Goal: Task Accomplishment & Management: Complete application form

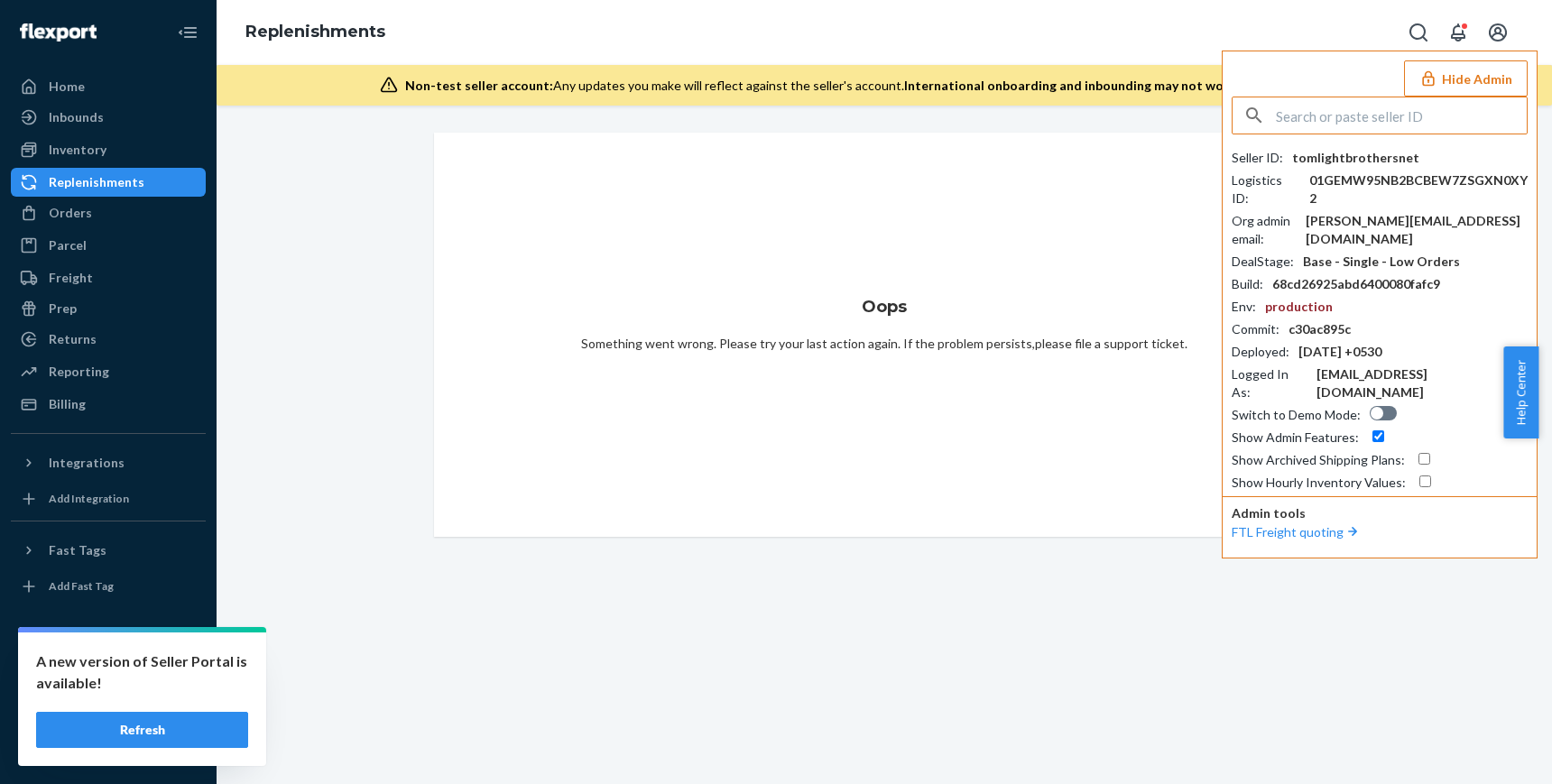
click at [1293, 118] on input "text" at bounding box center [1401, 116] width 251 height 36
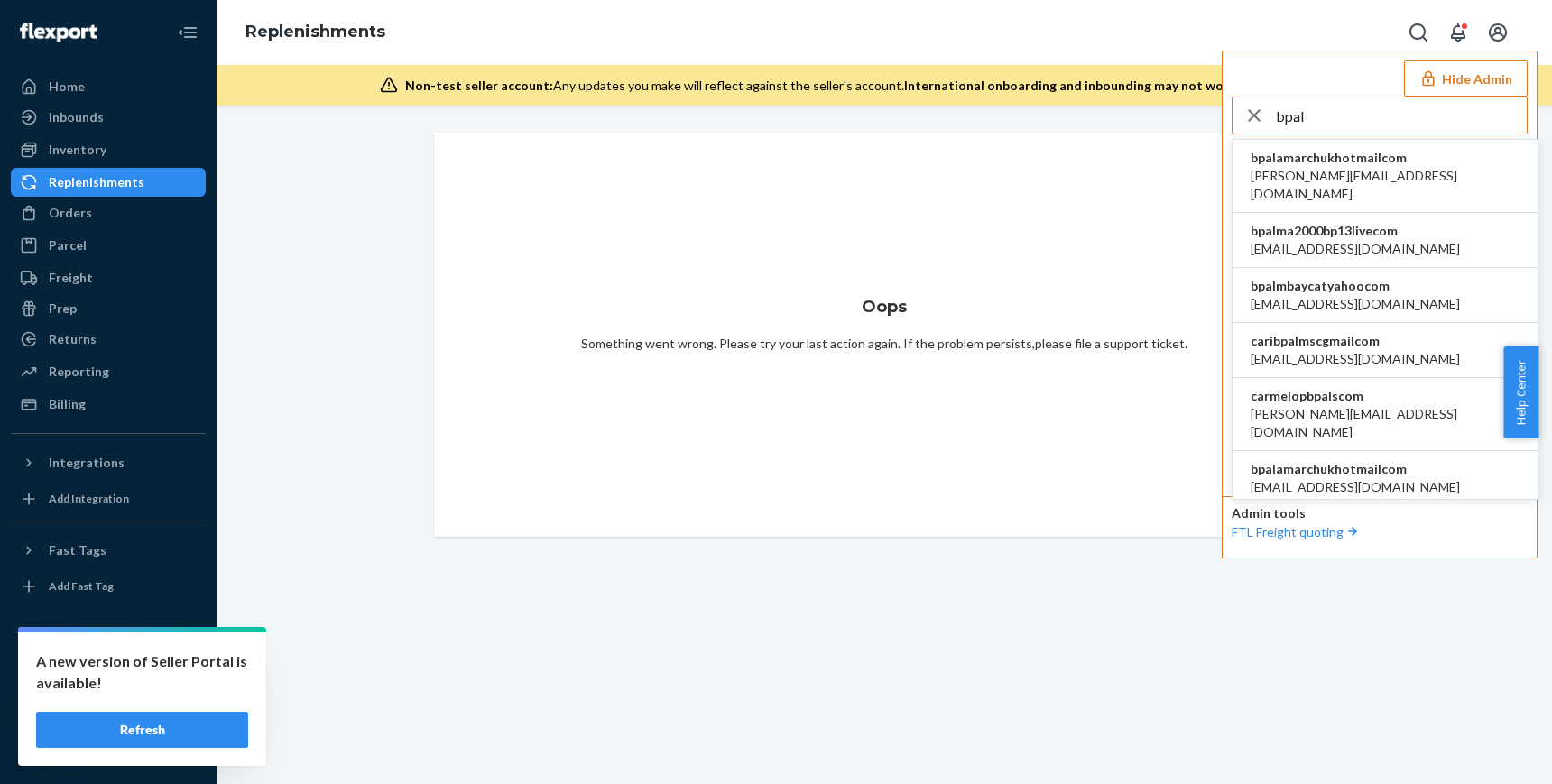
type input "bpal"
click at [1347, 187] on li "bpalamarchukhotmailcom b.palamarchuk@hotmail.com" at bounding box center [1385, 176] width 305 height 73
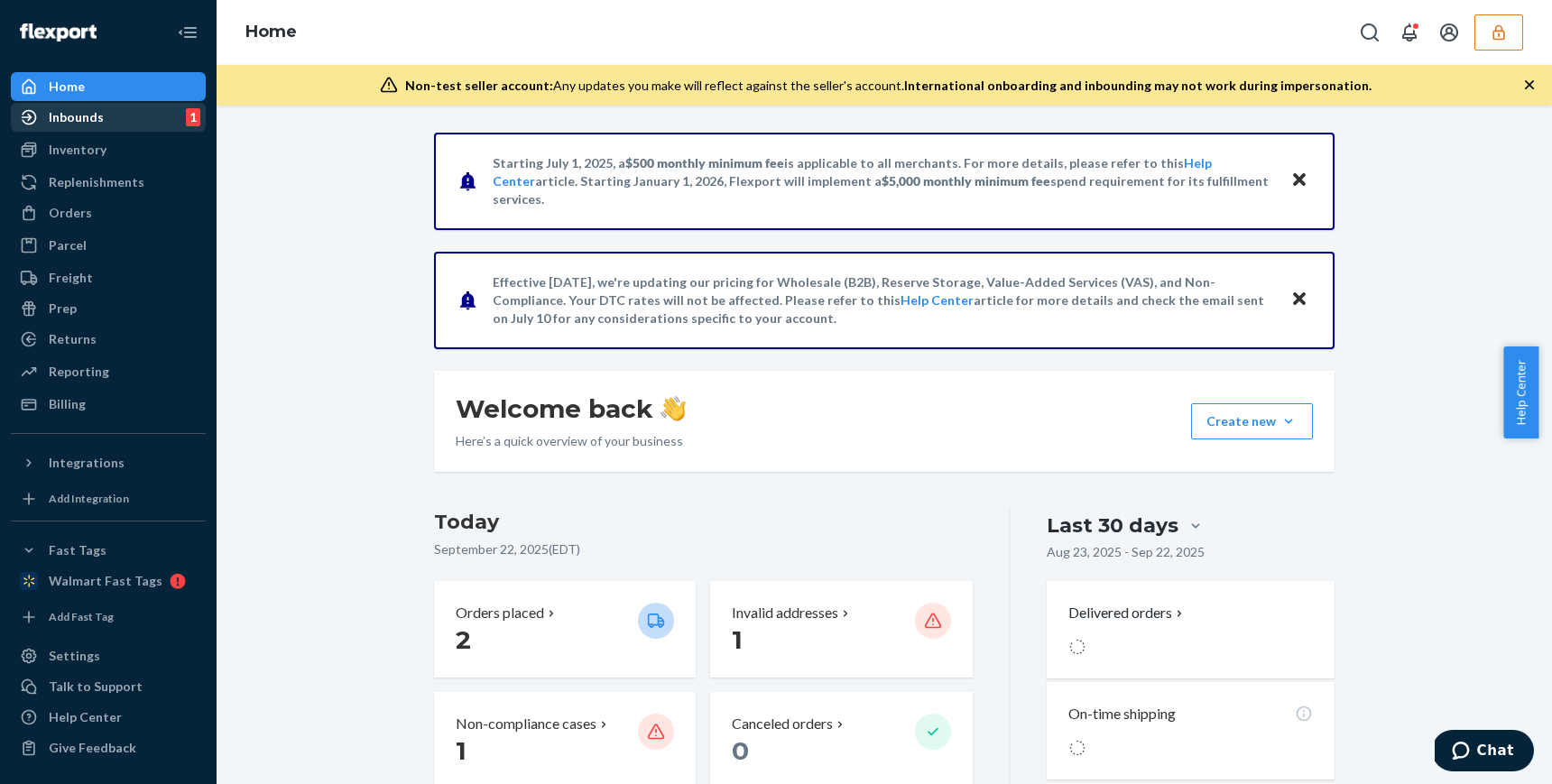
click at [74, 108] on div "Inbounds" at bounding box center [76, 117] width 55 height 18
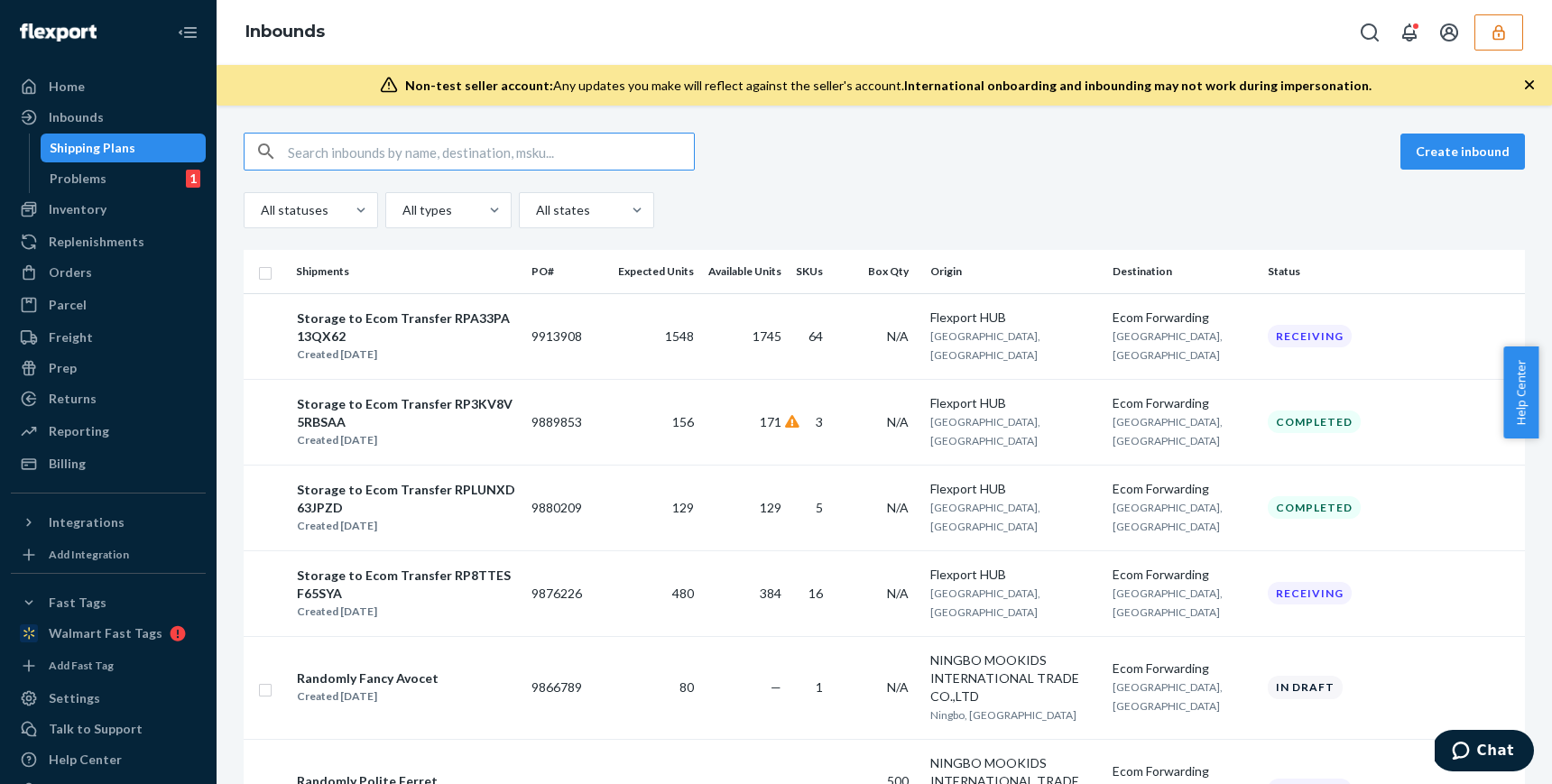
click at [782, 152] on div "Create inbound" at bounding box center [884, 152] width 1281 height 38
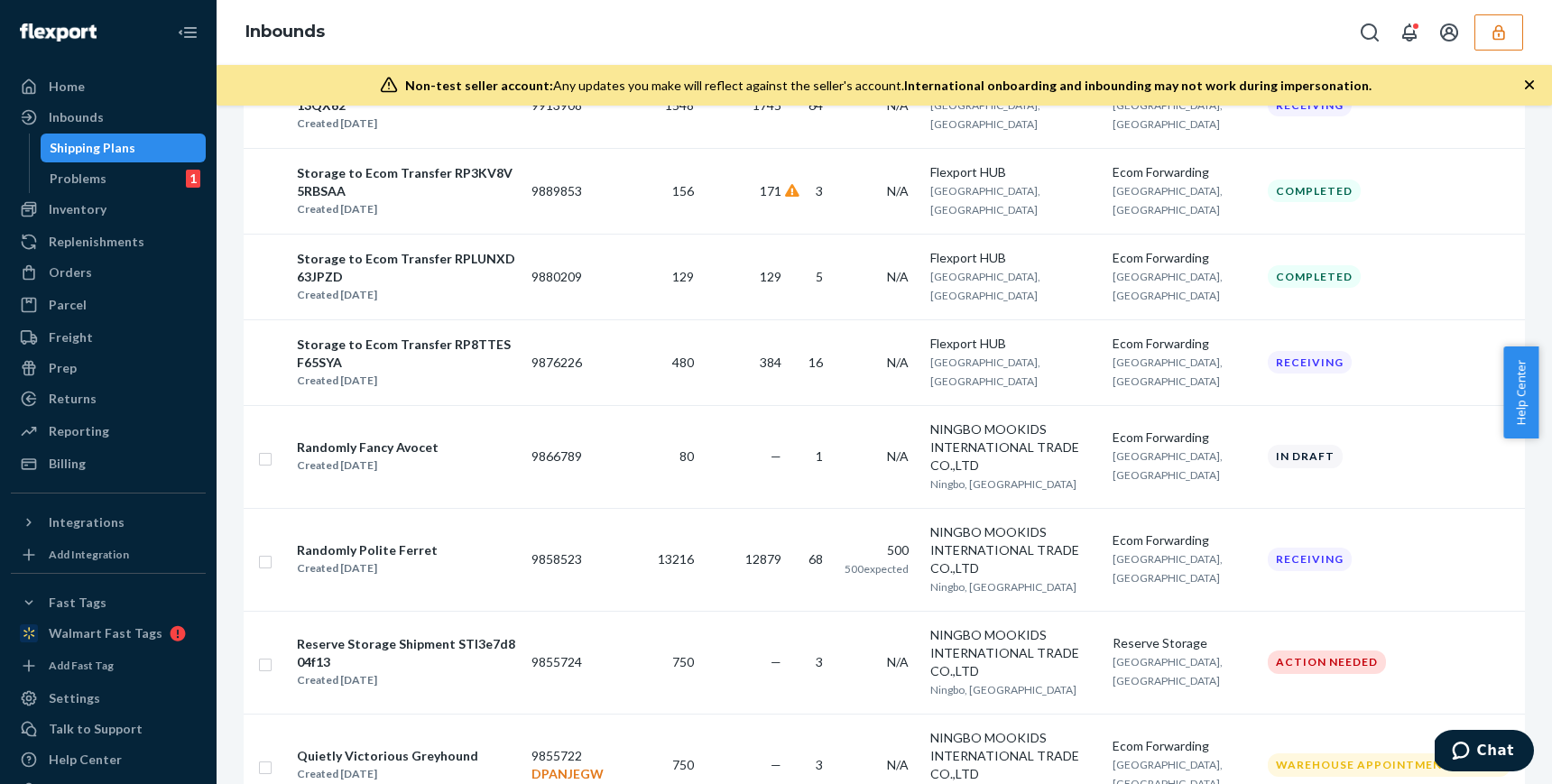
scroll to position [222, 0]
